Goal: Task Accomplishment & Management: Complete application form

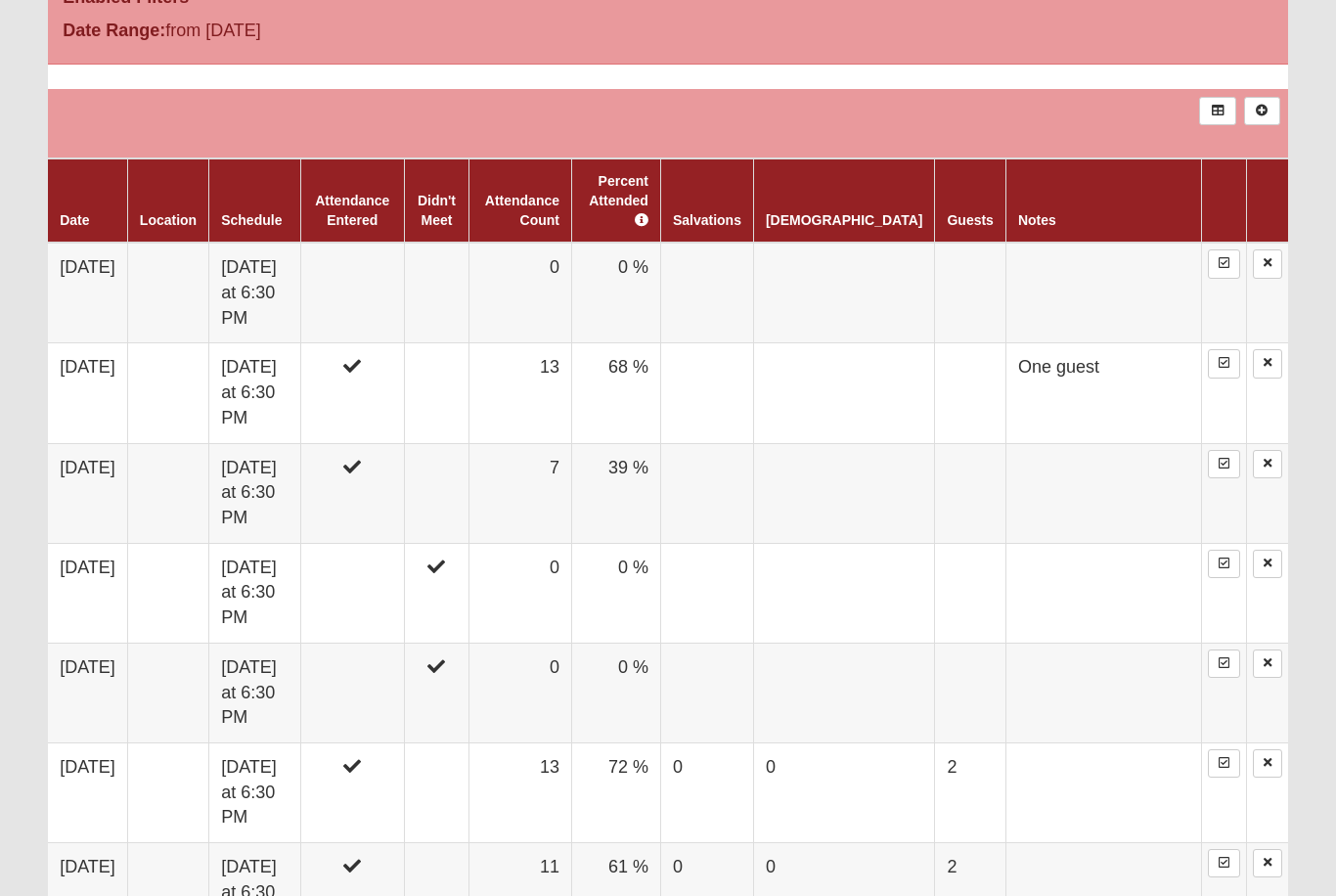
scroll to position [1077, 0]
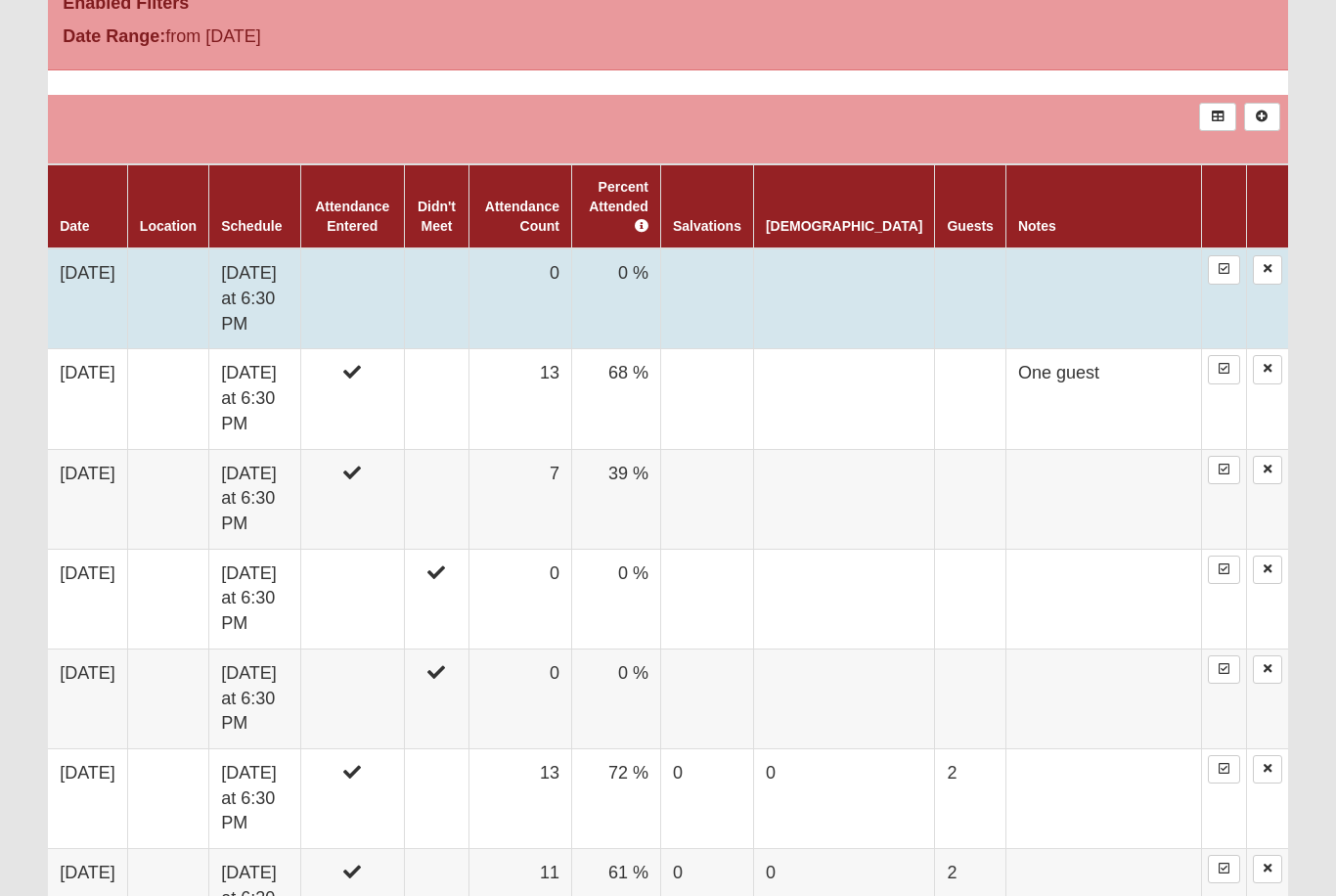
click at [300, 250] on td "Monday at 6:30 PM" at bounding box center [255, 299] width 92 height 101
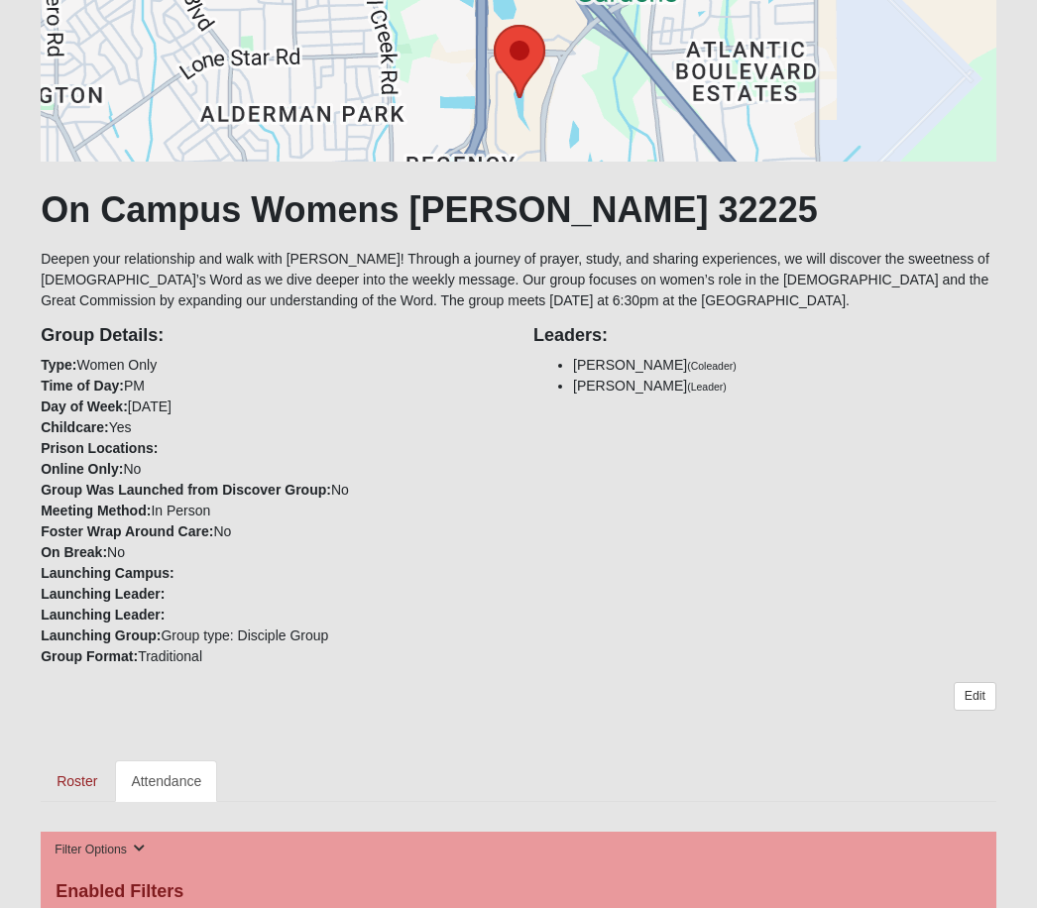
scroll to position [196, 0]
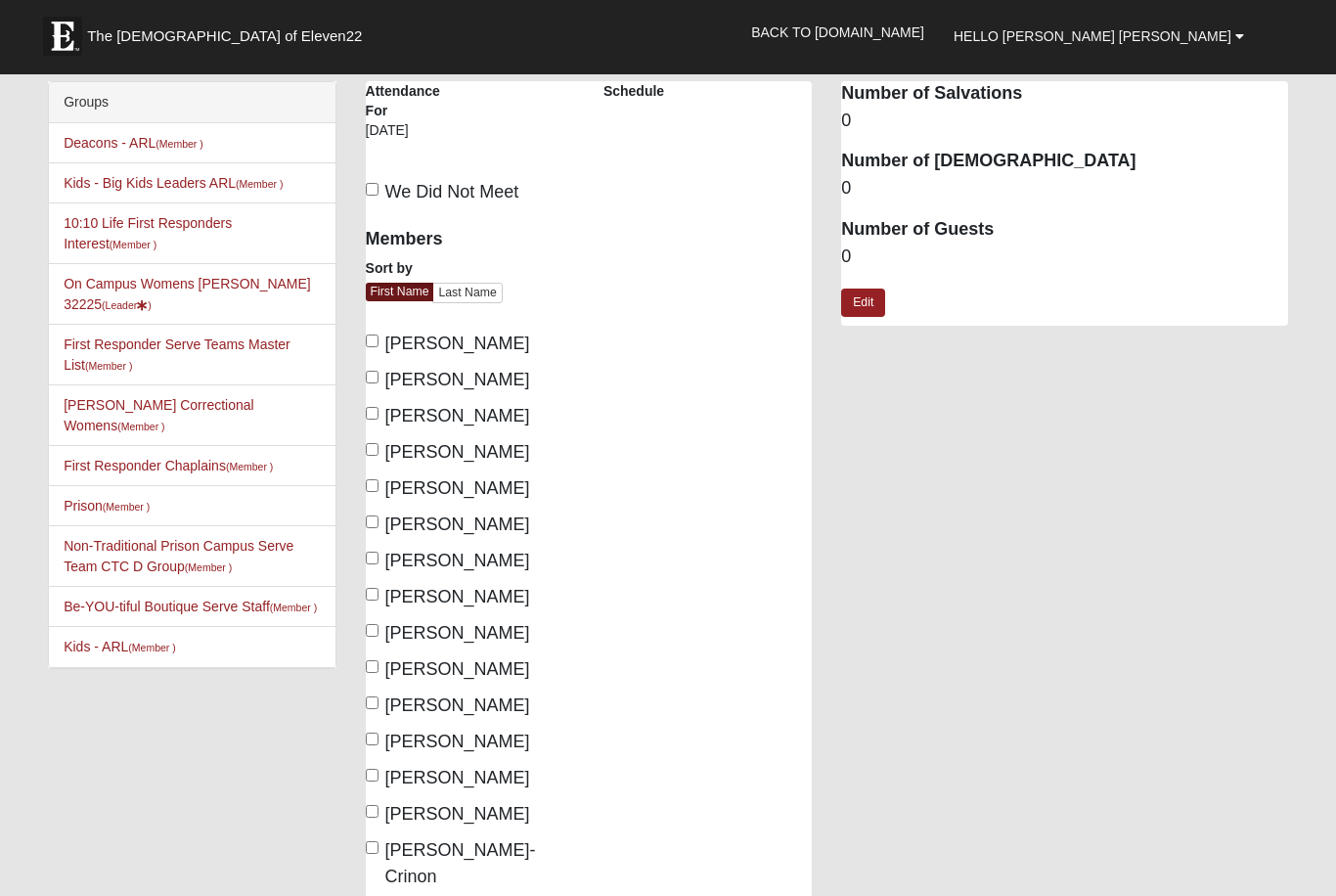
click at [376, 491] on input "[PERSON_NAME]" at bounding box center [372, 485] width 13 height 13
checkbox input "true"
click at [379, 554] on input "[PERSON_NAME]" at bounding box center [372, 558] width 13 height 13
checkbox input "true"
click at [378, 594] on input "[PERSON_NAME]" at bounding box center [372, 594] width 13 height 13
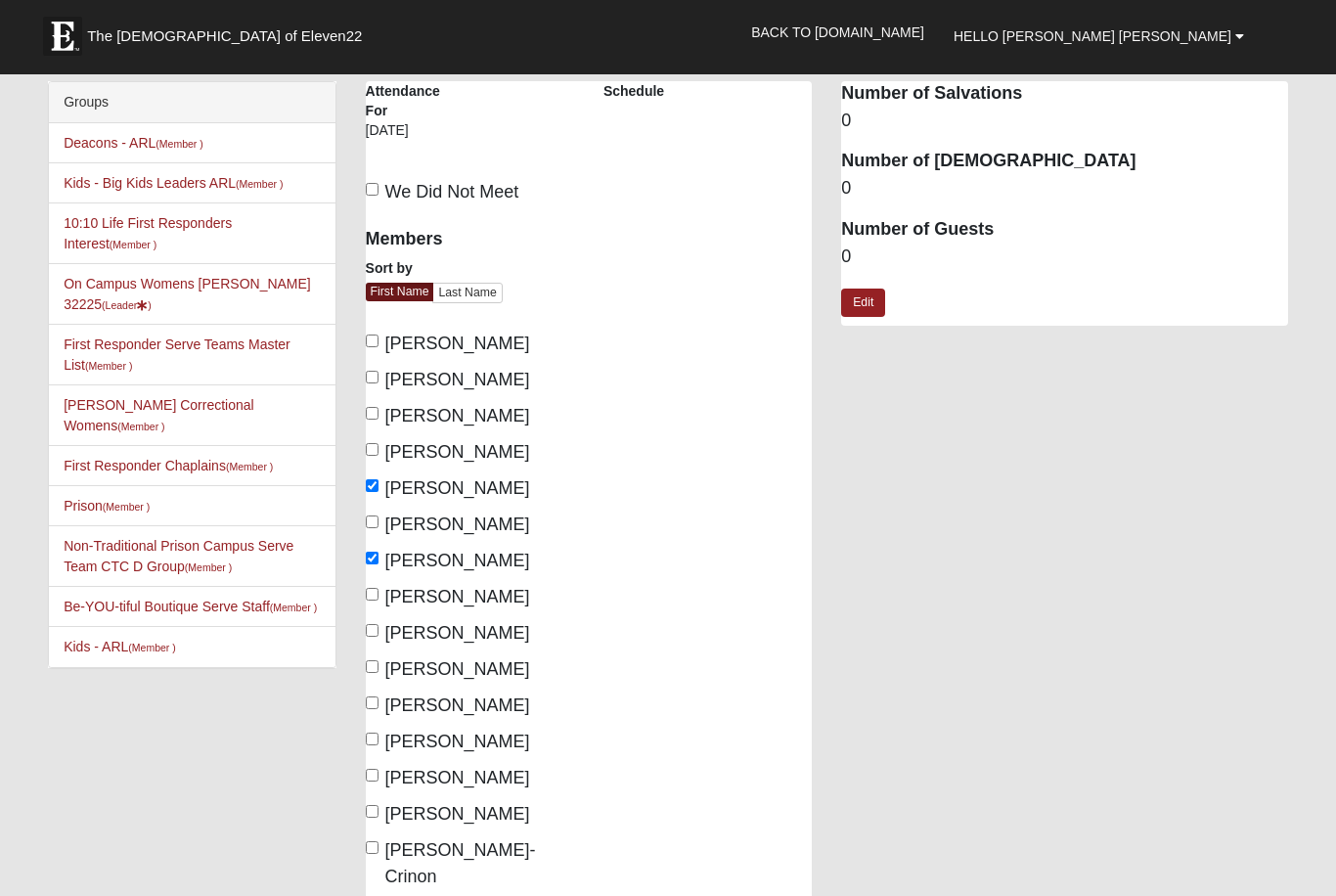
checkbox input "true"
click at [378, 628] on input "[PERSON_NAME]" at bounding box center [372, 630] width 13 height 13
checkbox input "true"
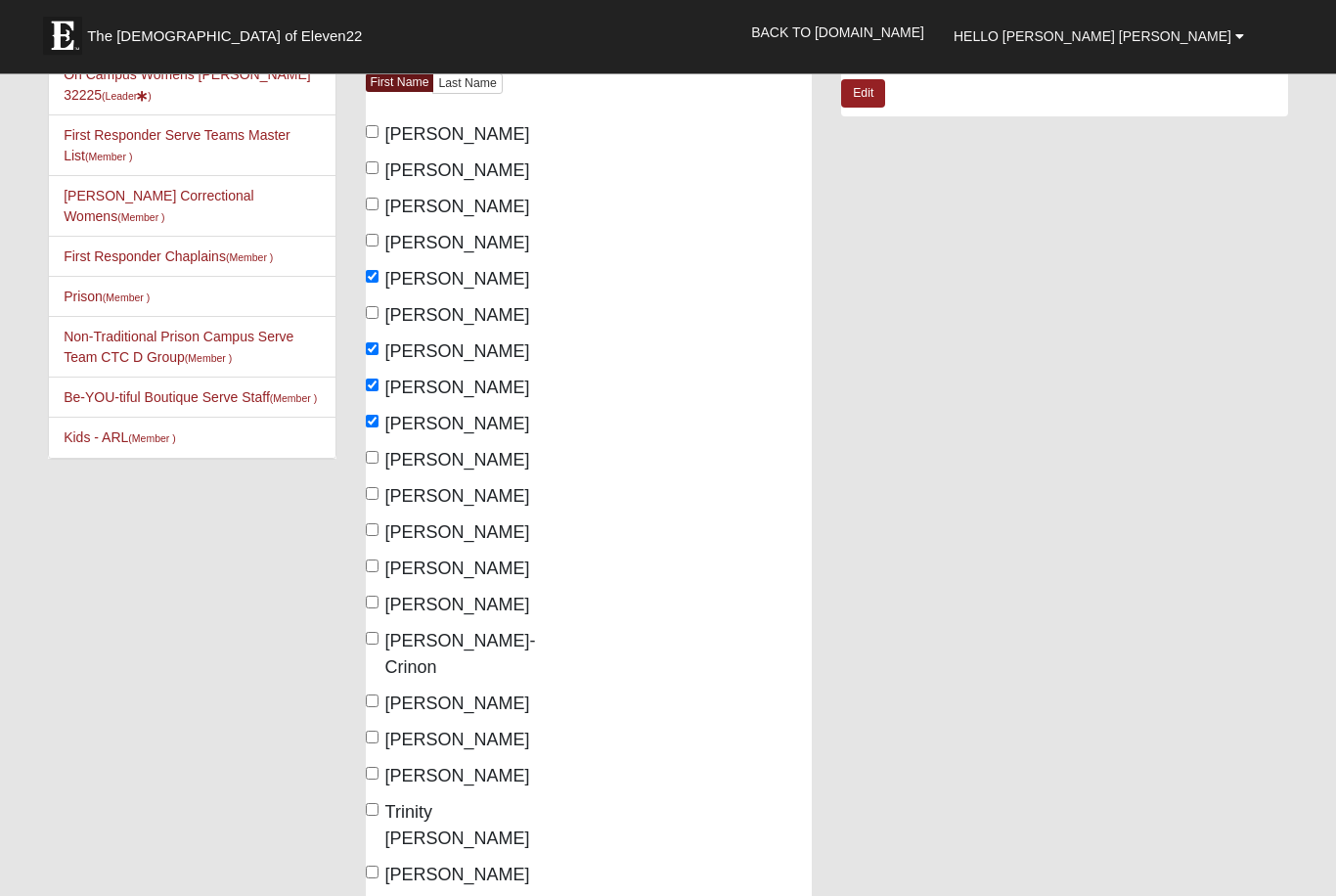
scroll to position [209, 0]
click at [379, 523] on input "[PERSON_NAME]" at bounding box center [372, 529] width 13 height 13
checkbox input "true"
click at [381, 593] on label "[PERSON_NAME]" at bounding box center [448, 605] width 165 height 27
click at [379, 596] on input "[PERSON_NAME]" at bounding box center [372, 602] width 13 height 13
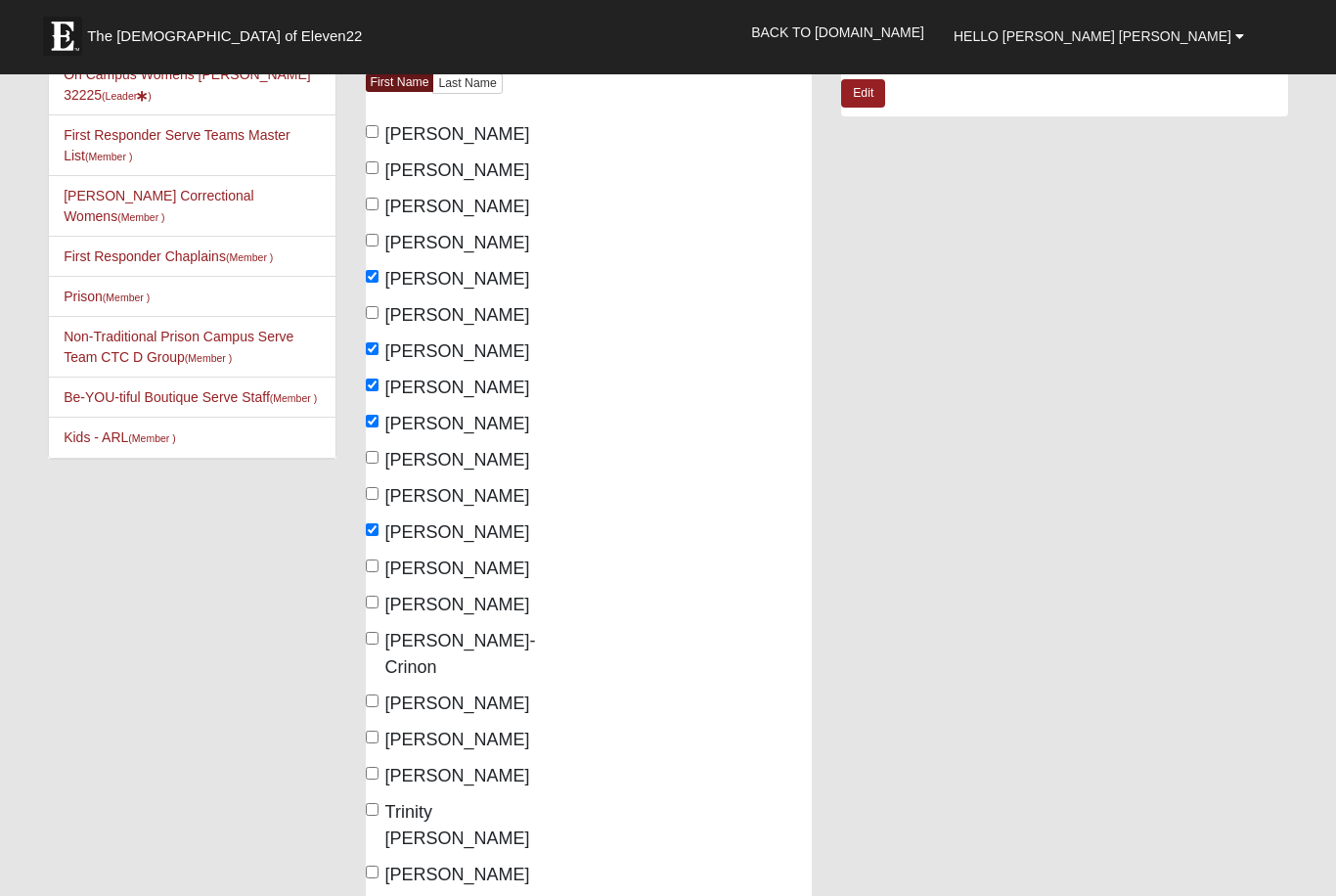
checkbox input "true"
click at [379, 803] on input "Trinity [PERSON_NAME]" at bounding box center [372, 809] width 13 height 13
checkbox input "true"
click at [379, 865] on input "[PERSON_NAME]" at bounding box center [372, 871] width 13 height 13
checkbox input "true"
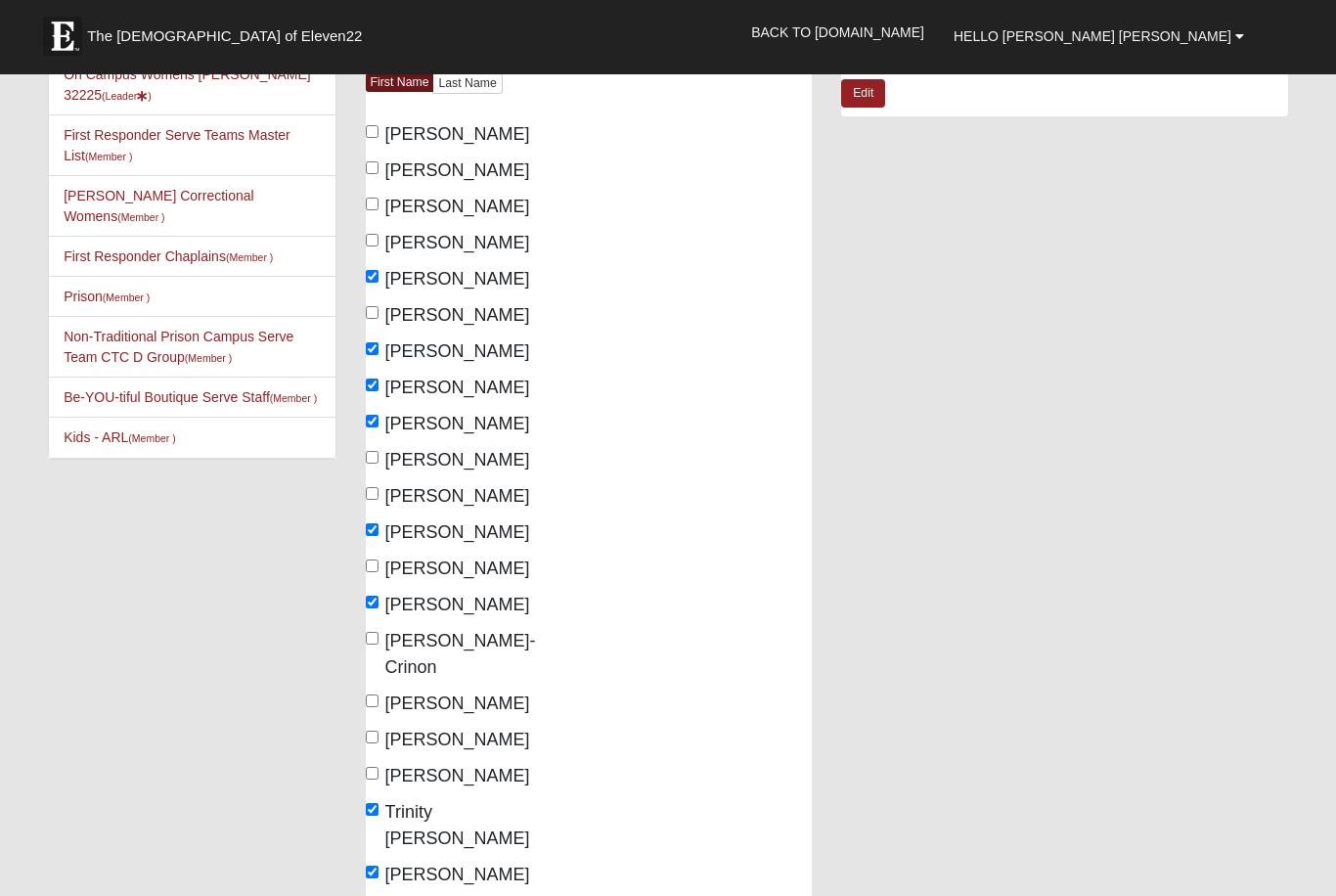
click at [374, 695] on input "[PERSON_NAME]" at bounding box center [372, 701] width 13 height 13
checkbox input "true"
click at [374, 127] on input "[PERSON_NAME]" at bounding box center [372, 131] width 13 height 13
checkbox input "true"
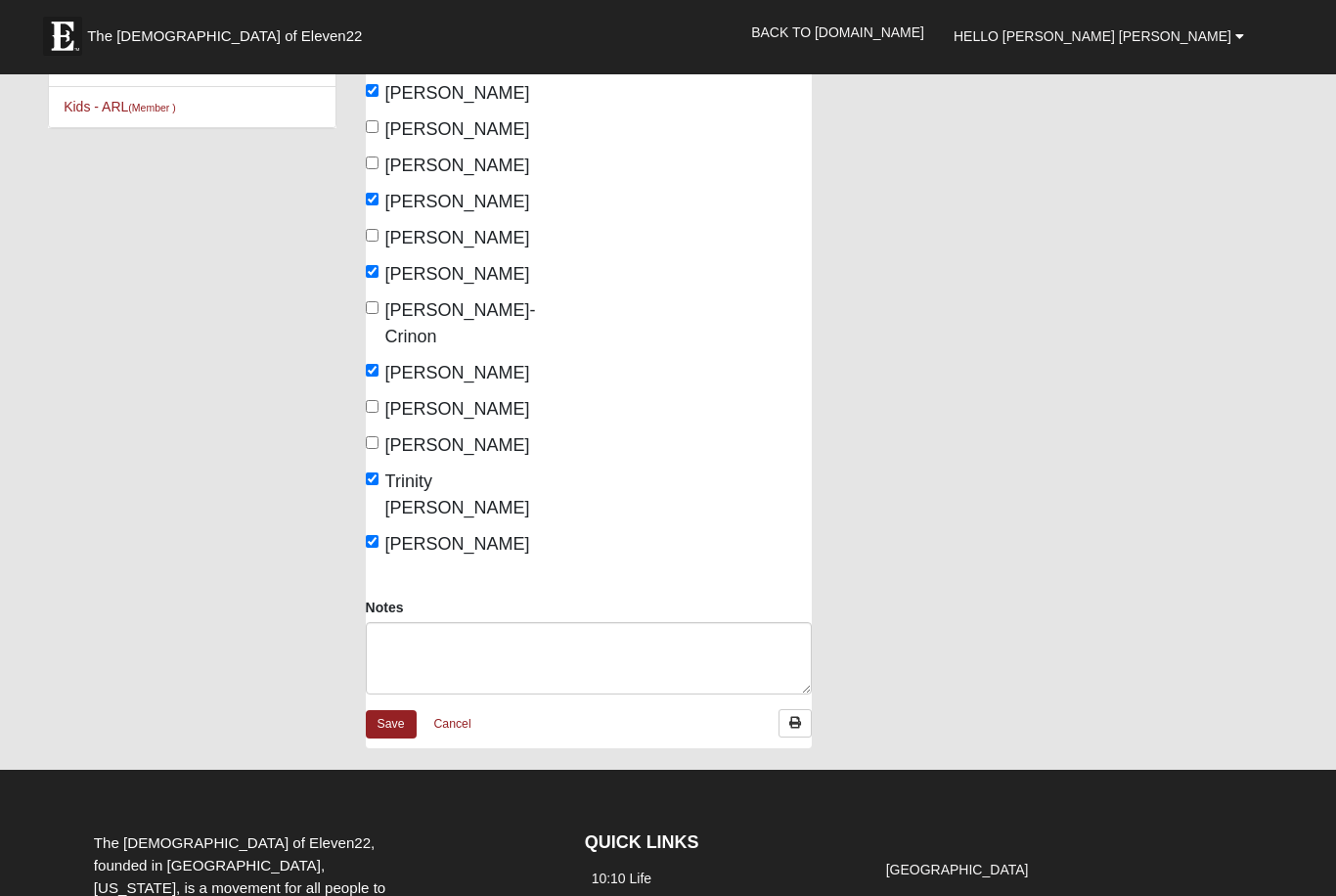
scroll to position [542, 0]
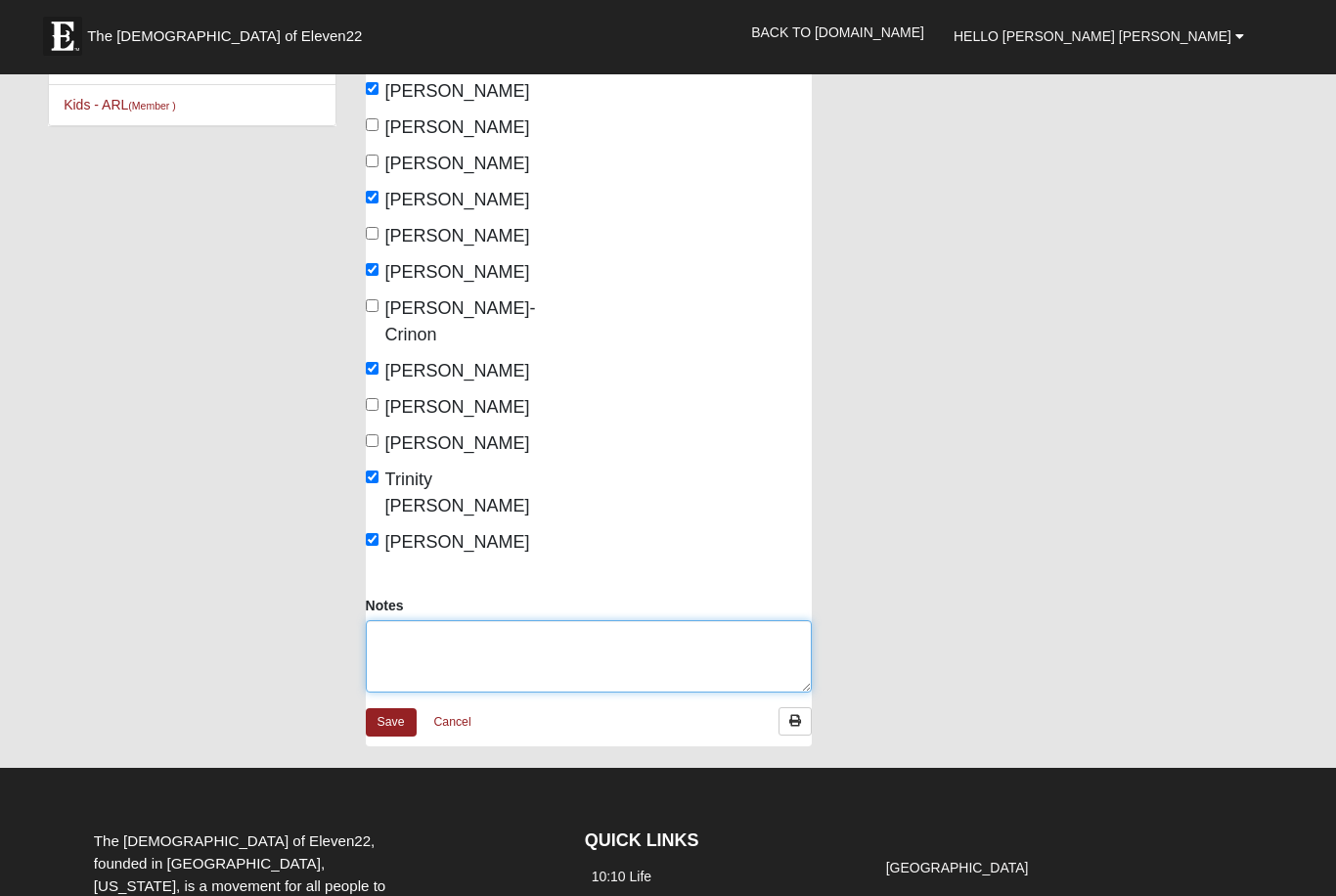
click at [400, 621] on textarea "Notes" at bounding box center [589, 656] width 447 height 72
type textarea "I"
type textarea "One guest"
click at [387, 709] on link "Save" at bounding box center [392, 722] width 51 height 29
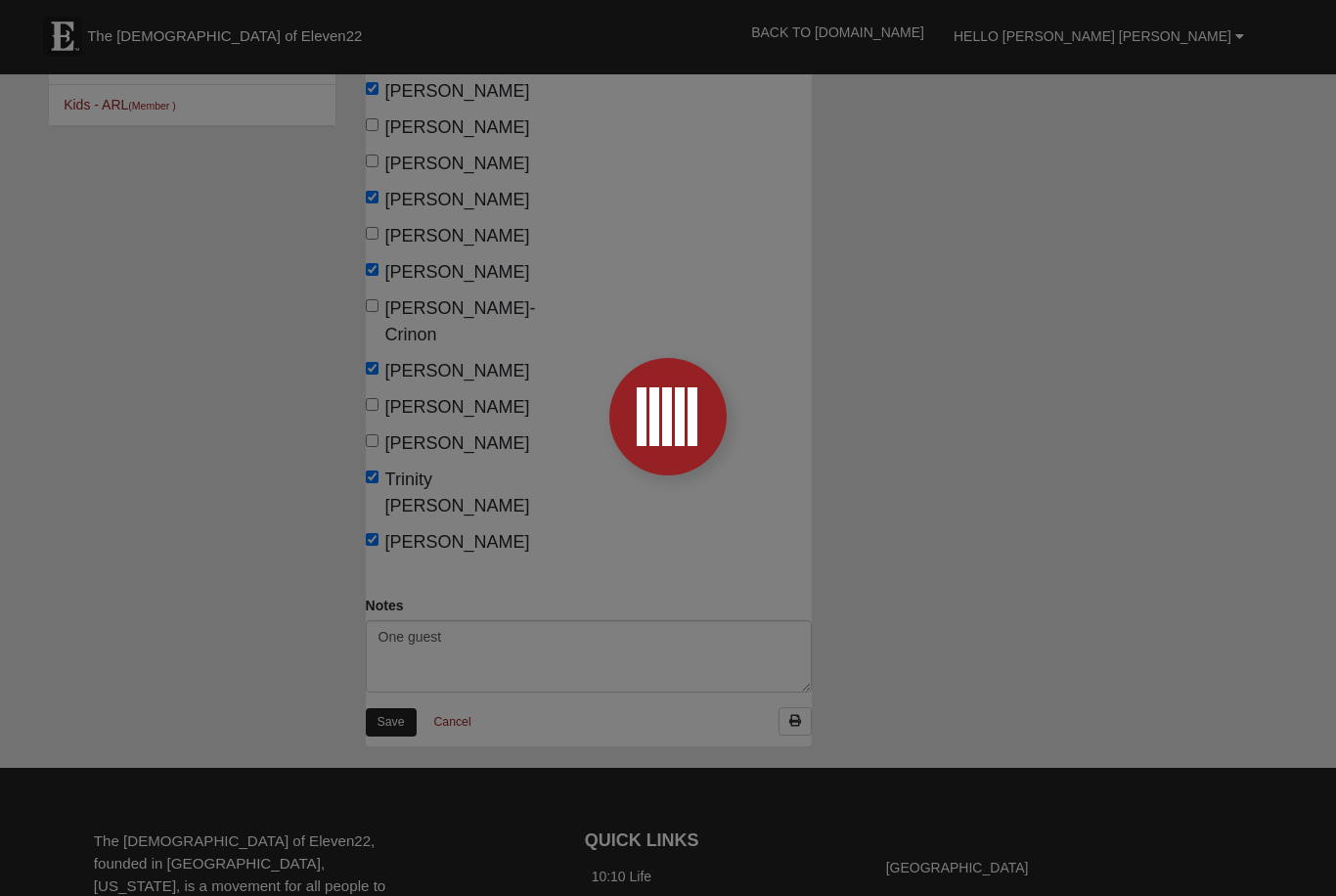
scroll to position [603, 0]
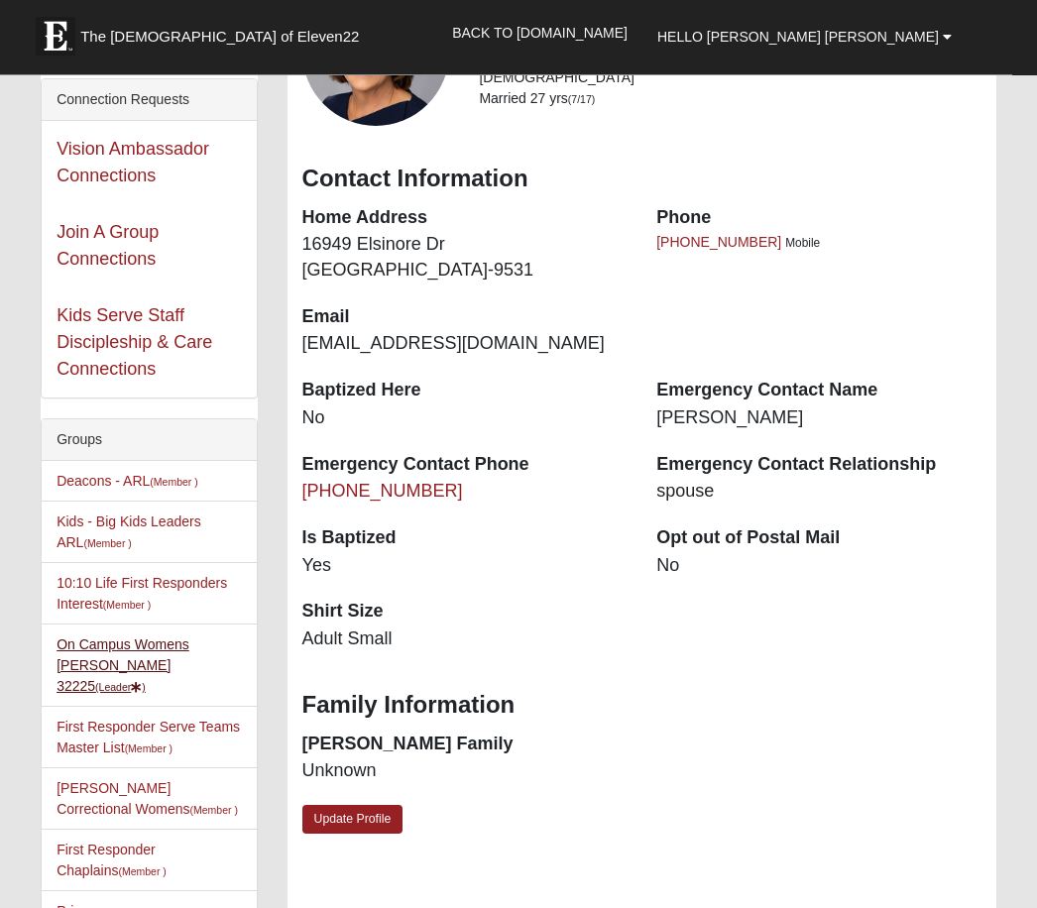
scroll to position [206, 0]
click at [172, 650] on link "On Campus Womens Jacobs 32225 (Leader )" at bounding box center [123, 664] width 133 height 57
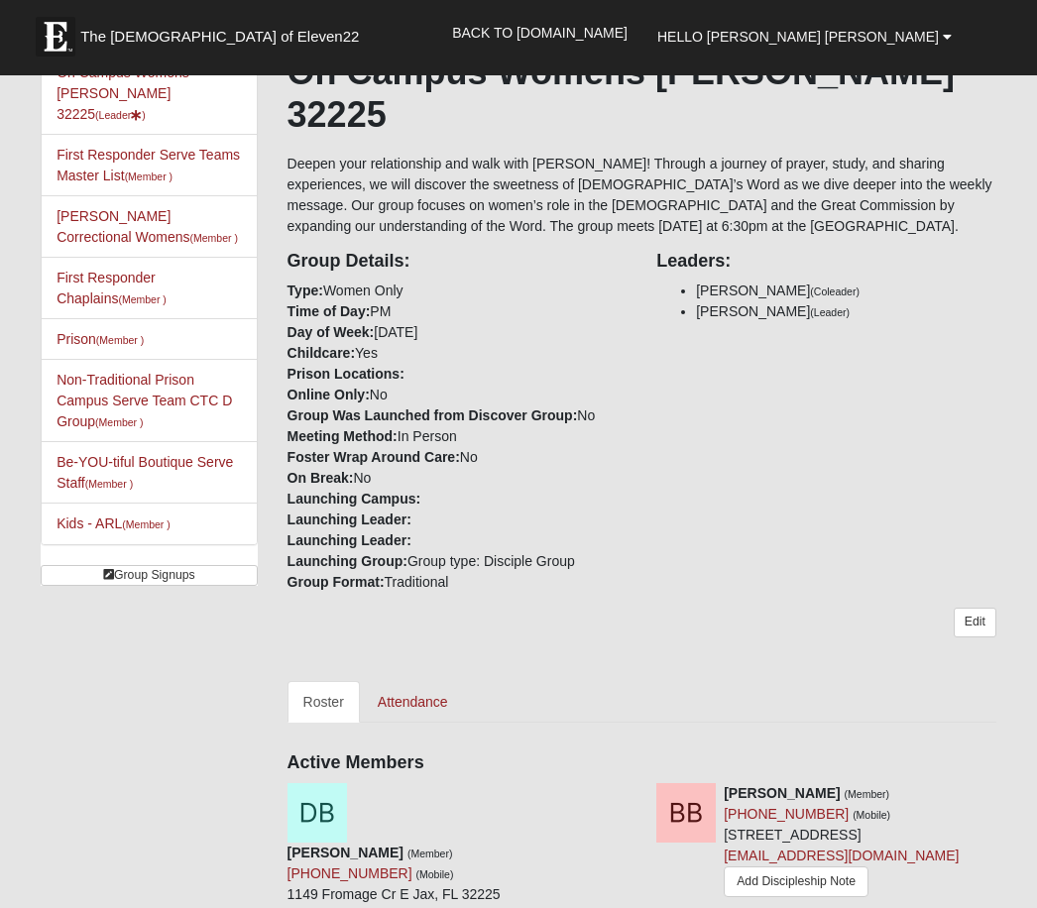
scroll to position [337, 0]
